Goal: Register for event/course

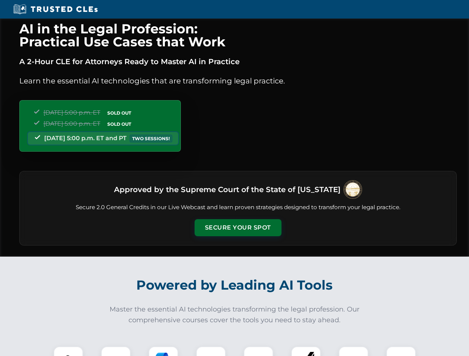
click at [237, 228] on button "Secure Your Spot" at bounding box center [237, 227] width 87 height 17
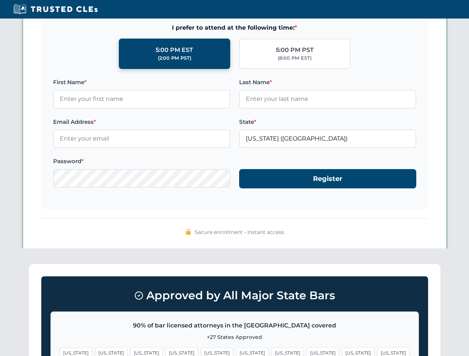
click at [271, 351] on span "[US_STATE]" at bounding box center [287, 353] width 32 height 11
click at [342, 351] on span "[US_STATE]" at bounding box center [358, 353] width 32 height 11
